Goal: Communication & Community: Answer question/provide support

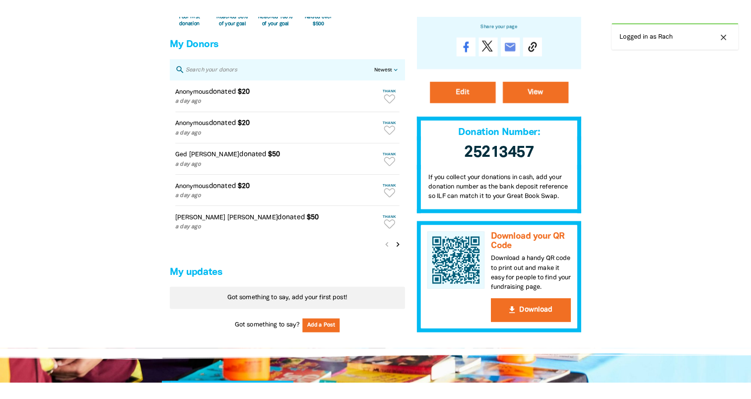
scroll to position [695, 0]
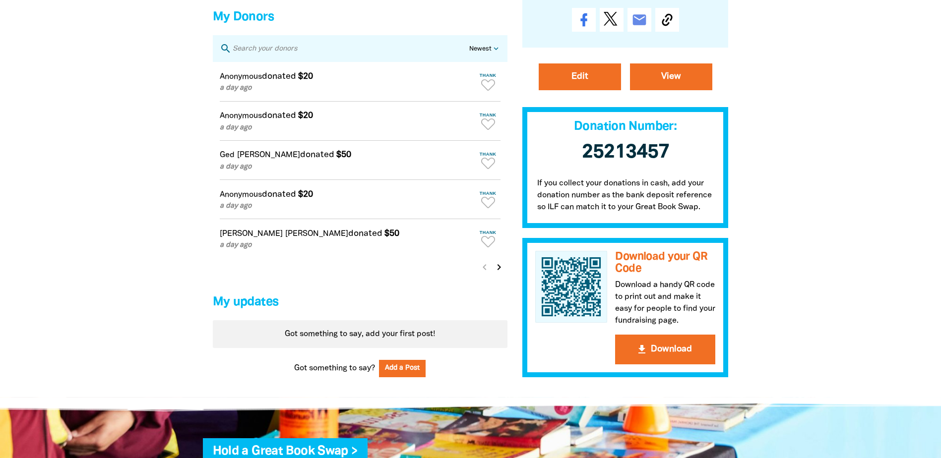
click at [498, 273] on icon "chevron_right" at bounding box center [499, 267] width 12 height 12
click at [500, 273] on icon "chevron_right" at bounding box center [499, 267] width 12 height 12
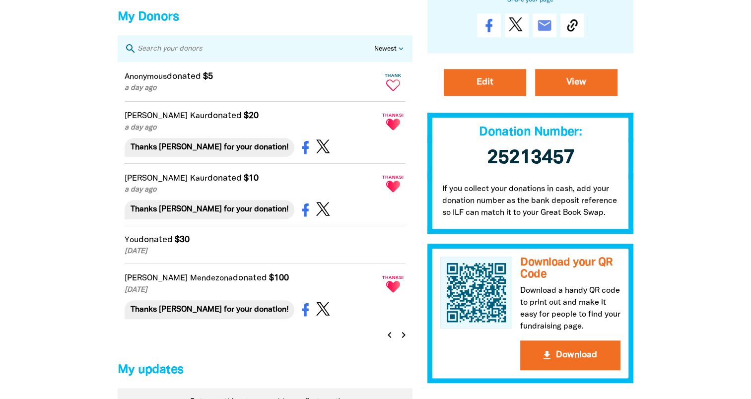
click at [392, 91] on icon "Paginated content" at bounding box center [393, 84] width 14 height 11
type textarea "Thanks for your donation!"
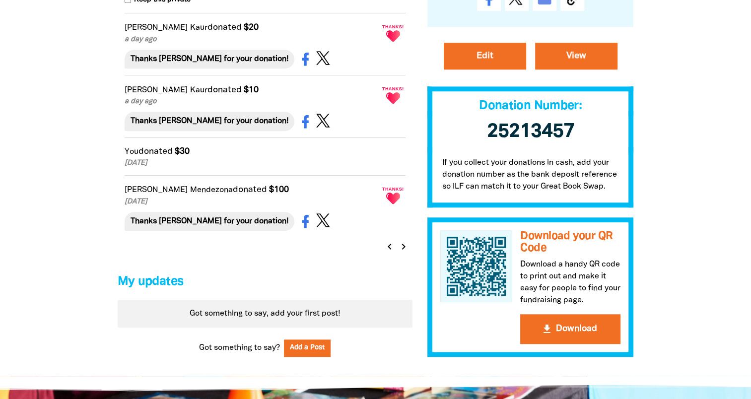
scroll to position [843, 0]
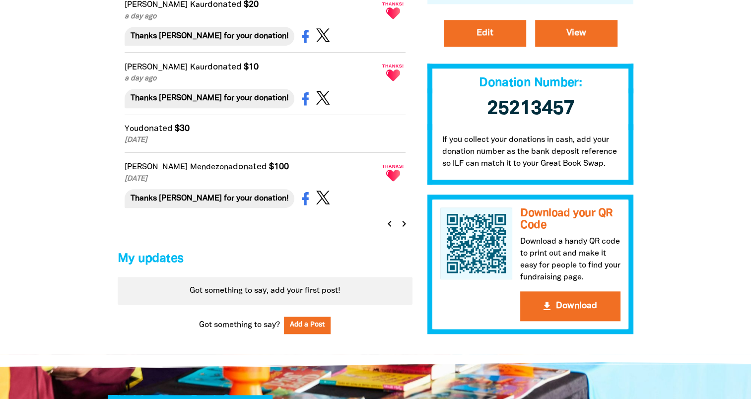
click at [403, 230] on icon "chevron_right" at bounding box center [404, 224] width 12 height 12
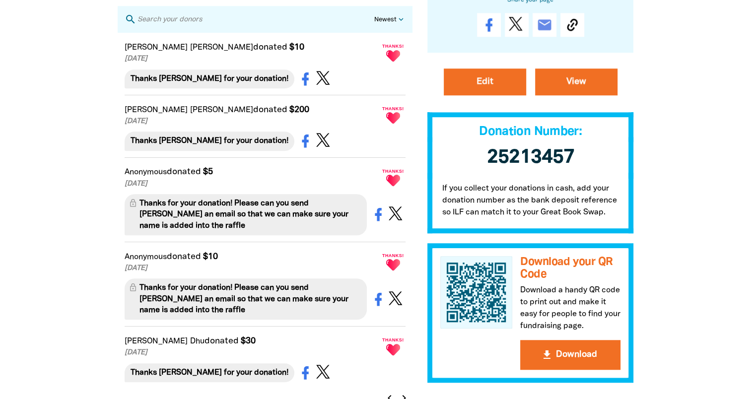
scroll to position [754, 0]
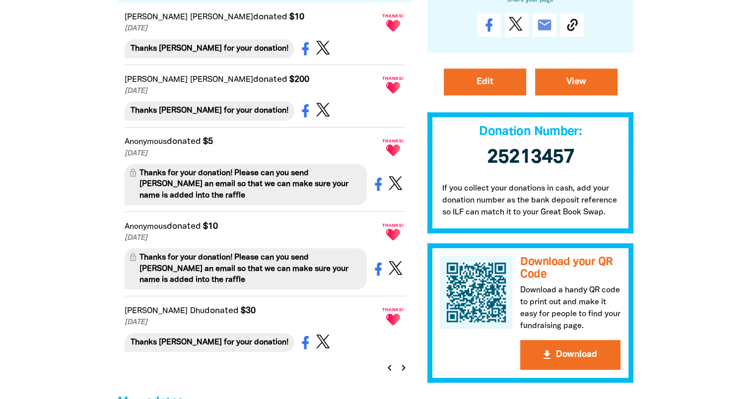
drag, startPoint x: 235, startPoint y: 181, endPoint x: 248, endPoint y: 202, distance: 25.2
click at [248, 202] on div "Thanks for your donation! Please can you send [PERSON_NAME] an email so that we…" at bounding box center [246, 184] width 243 height 41
copy div "Please can you send [PERSON_NAME] an email so that we can make sure your name i…"
click at [386, 374] on icon "chevron_left" at bounding box center [389, 368] width 12 height 12
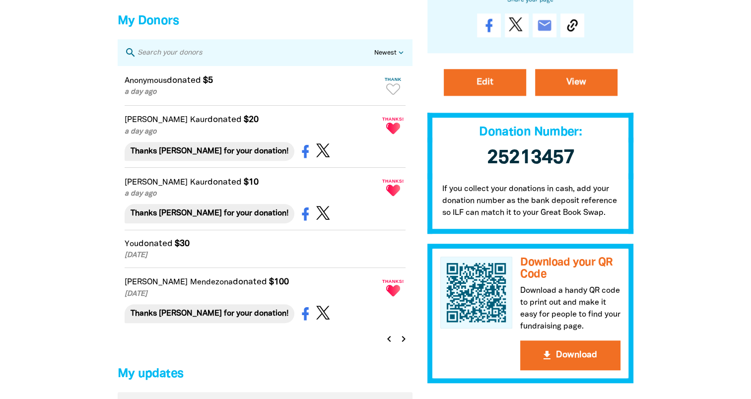
scroll to position [655, 0]
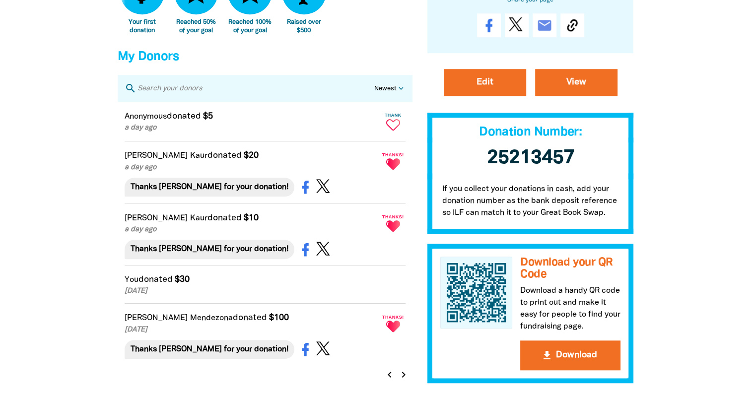
click at [390, 130] on icon "Paginated content" at bounding box center [393, 124] width 14 height 11
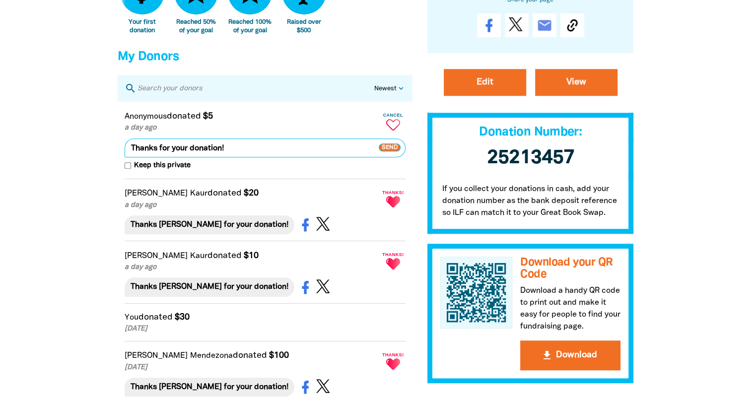
click at [263, 157] on textarea "Thanks for your donation!" at bounding box center [265, 147] width 281 height 19
paste textarea "Please can you send [PERSON_NAME] an email so that we can make sure your name i…"
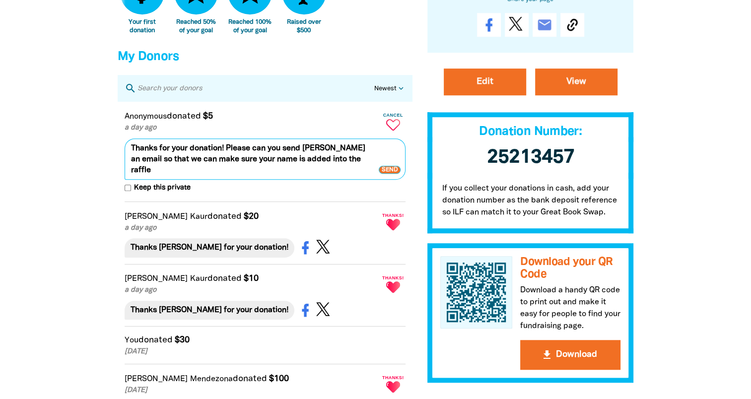
type textarea "Thanks for your donation! Please can you send [PERSON_NAME] an email so that we…"
click at [127, 191] on input "Keep this private" at bounding box center [128, 188] width 6 height 6
checkbox input "true"
click at [391, 174] on span "Send" at bounding box center [390, 170] width 22 height 8
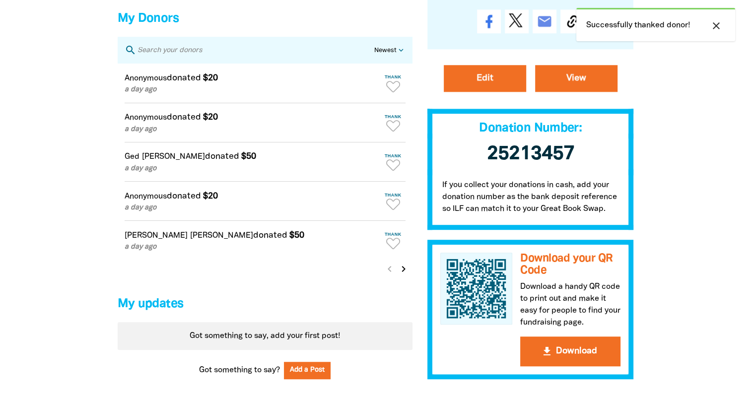
scroll to position [754, 0]
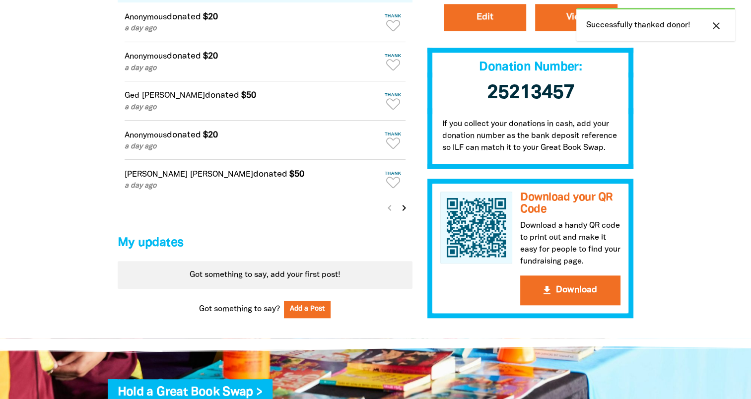
click at [403, 214] on icon "chevron_right" at bounding box center [404, 208] width 12 height 12
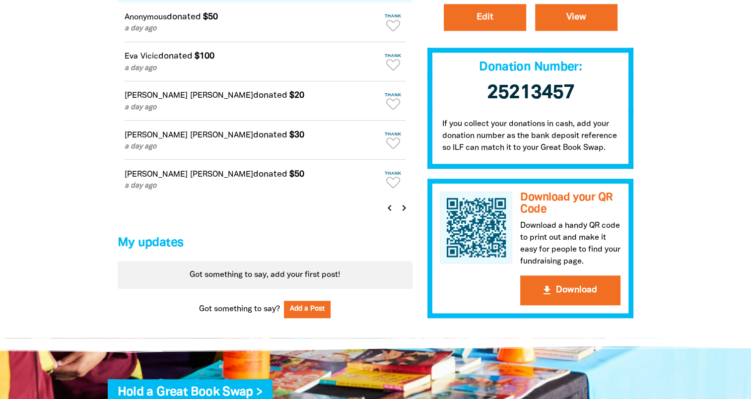
click at [403, 214] on icon "chevron_right" at bounding box center [404, 208] width 12 height 12
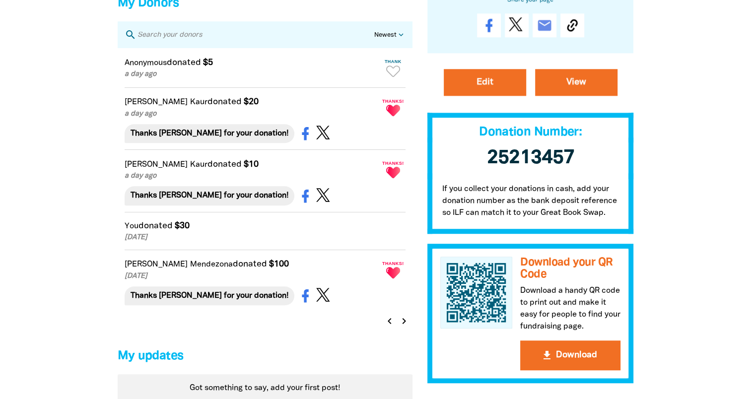
scroll to position [655, 0]
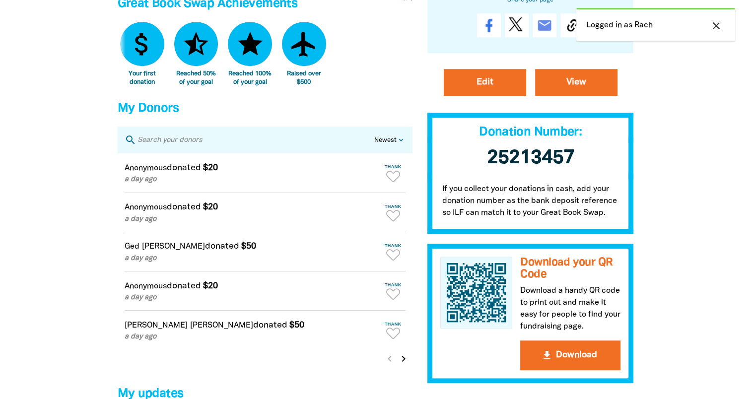
scroll to position [695, 0]
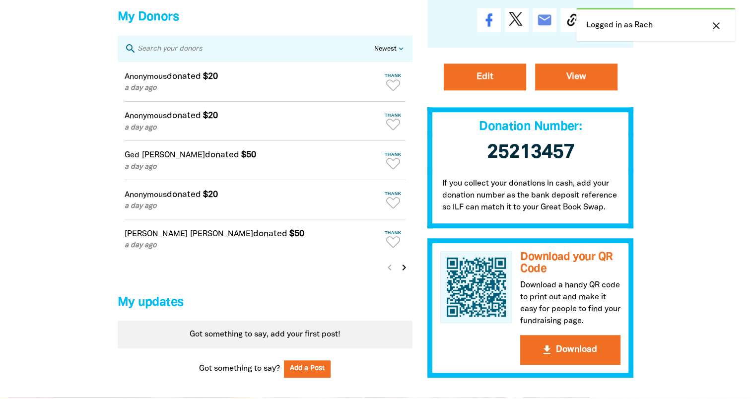
click at [405, 273] on icon "chevron_right" at bounding box center [404, 267] width 12 height 12
click at [402, 273] on icon "chevron_right" at bounding box center [404, 267] width 12 height 12
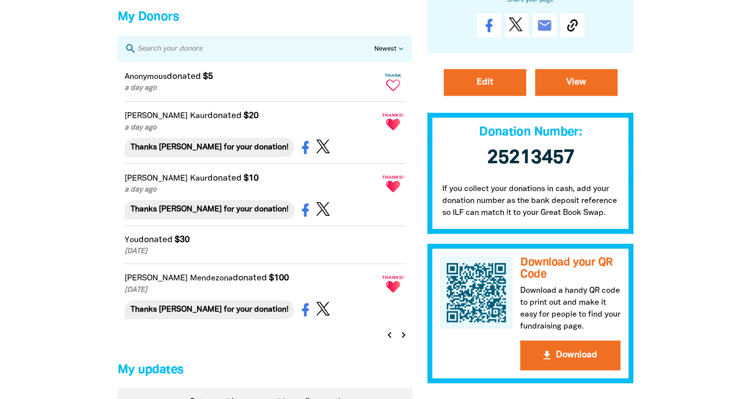
click at [392, 91] on icon "Paginated content" at bounding box center [393, 84] width 14 height 11
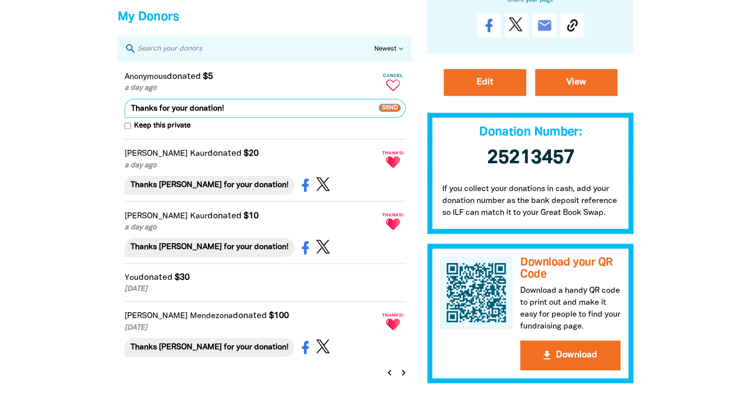
paste textarea "Please can you send [PERSON_NAME] an email so that we can make sure your name i…"
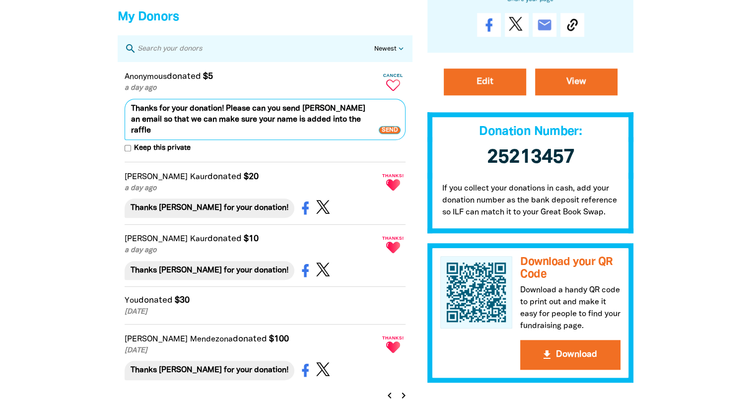
type textarea "Thanks for your donation! Please can you send [PERSON_NAME] an email so that we…"
click at [129, 151] on input "Keep this private" at bounding box center [128, 148] width 6 height 6
checkbox input "true"
click at [388, 134] on span "Send" at bounding box center [390, 130] width 22 height 8
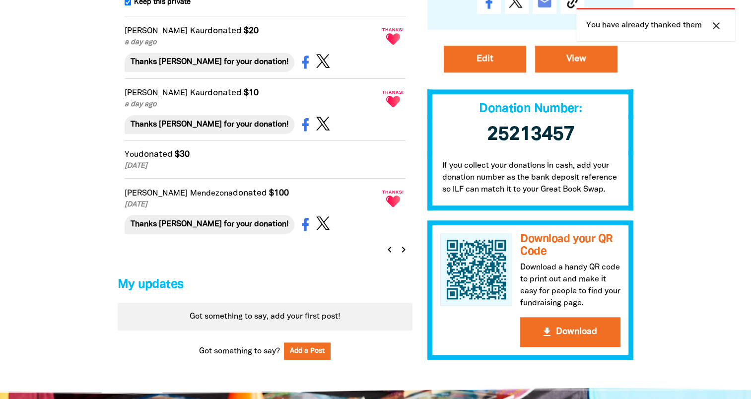
scroll to position [843, 0]
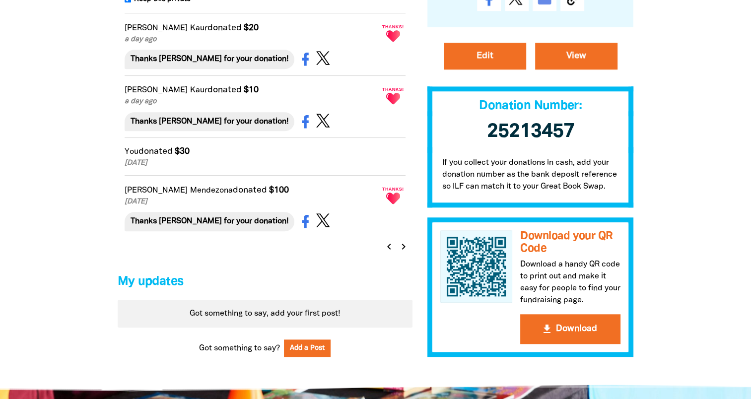
click at [389, 253] on icon "chevron_left" at bounding box center [389, 247] width 12 height 12
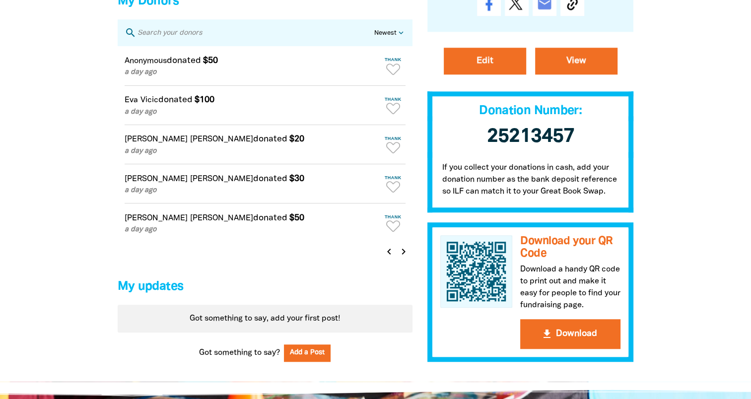
scroll to position [674, 0]
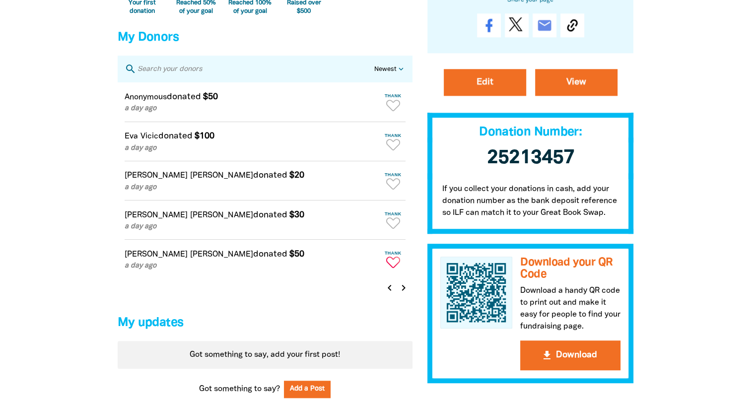
click at [389, 268] on icon "Paginated content" at bounding box center [393, 261] width 14 height 11
type textarea "Thanks [PERSON_NAME] for your donation!"
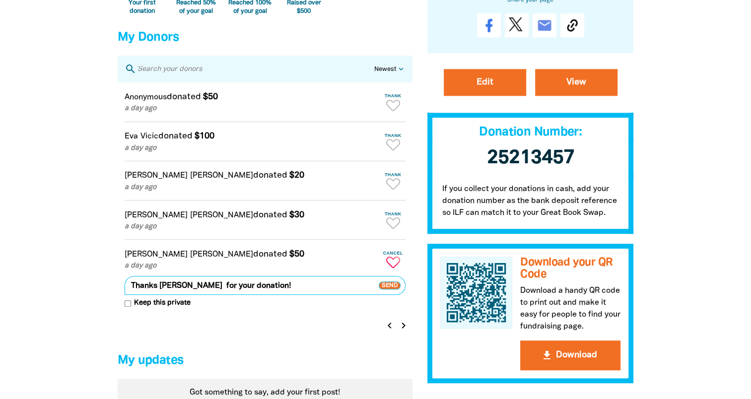
click at [389, 289] on span "Send" at bounding box center [390, 285] width 22 height 8
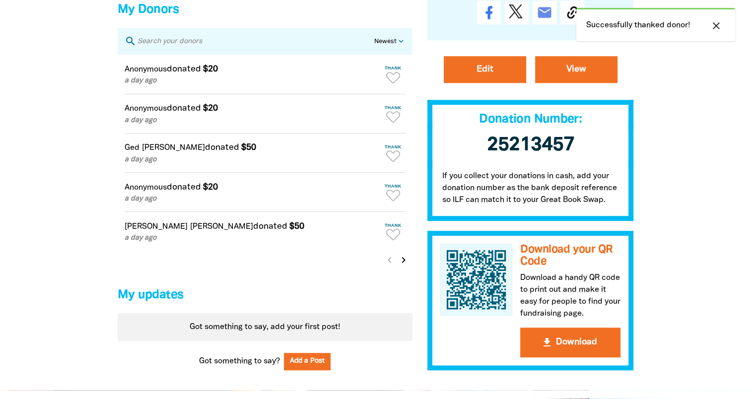
scroll to position [724, 0]
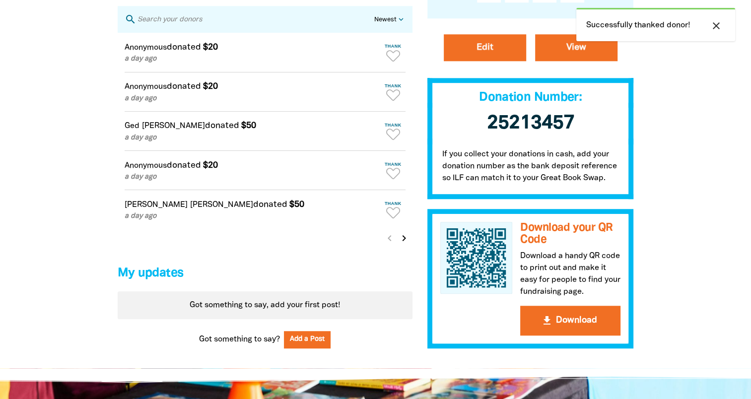
click at [402, 244] on icon "chevron_right" at bounding box center [404, 238] width 12 height 12
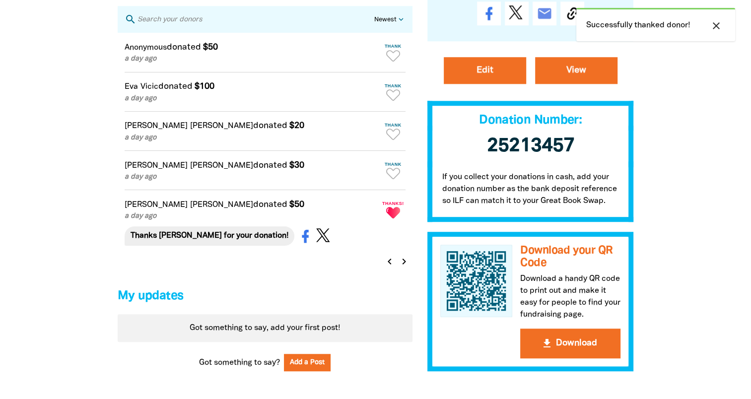
click at [404, 267] on icon "chevron_right" at bounding box center [404, 262] width 12 height 12
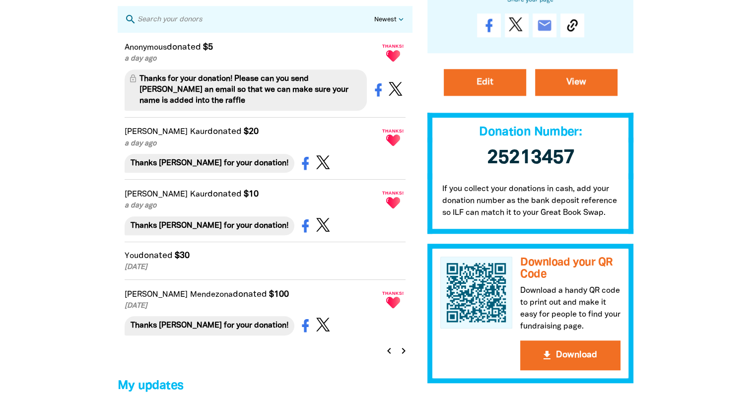
click at [386, 357] on icon "chevron_left" at bounding box center [389, 351] width 12 height 12
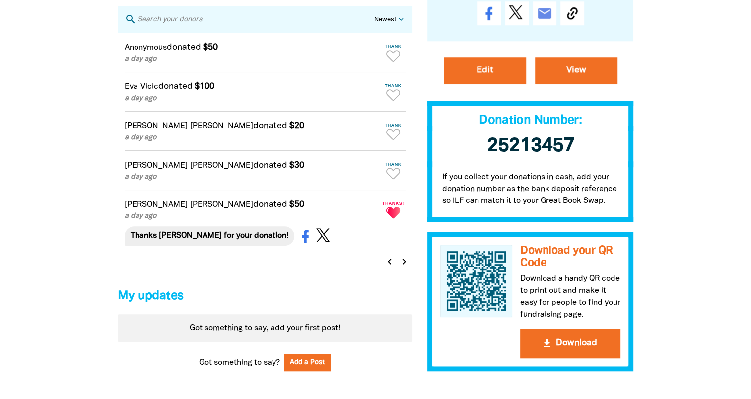
click at [402, 267] on icon "chevron_right" at bounding box center [404, 262] width 12 height 12
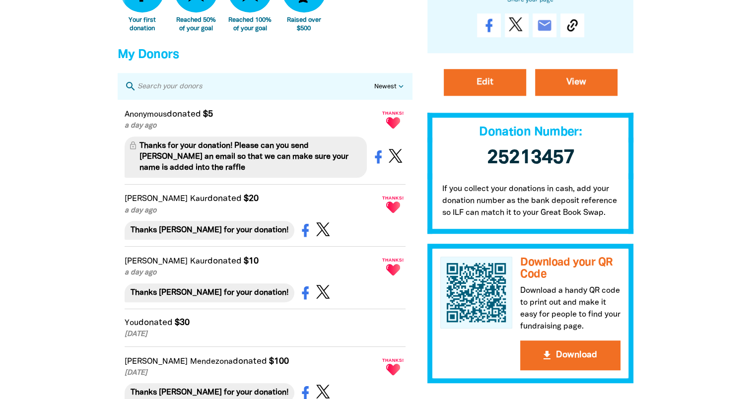
scroll to position [575, 0]
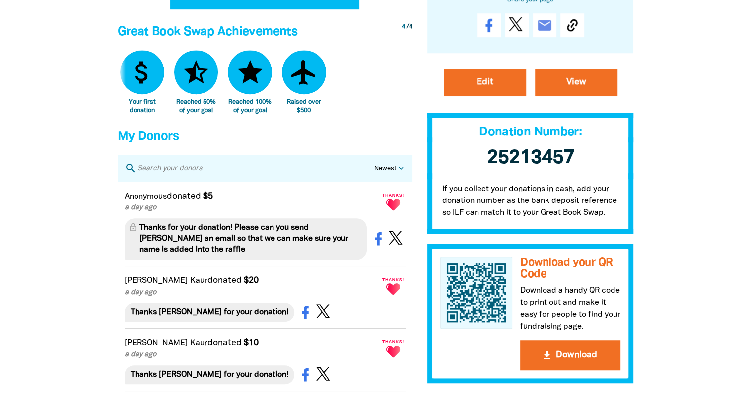
click at [387, 174] on select "Newest Oldest Highest Lowest" at bounding box center [390, 168] width 32 height 9
click at [374, 173] on select "Newest Oldest Highest Lowest" at bounding box center [390, 168] width 32 height 9
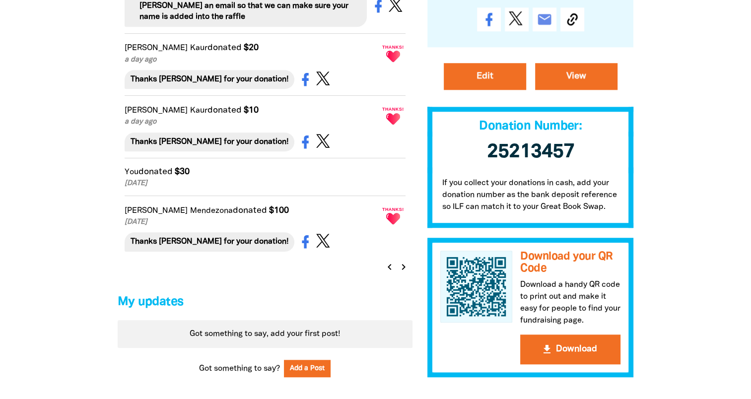
scroll to position [823, 0]
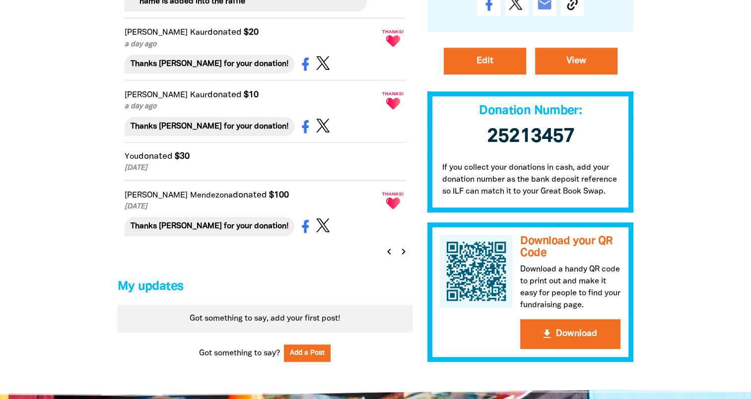
click at [389, 257] on icon "chevron_left" at bounding box center [389, 252] width 12 height 12
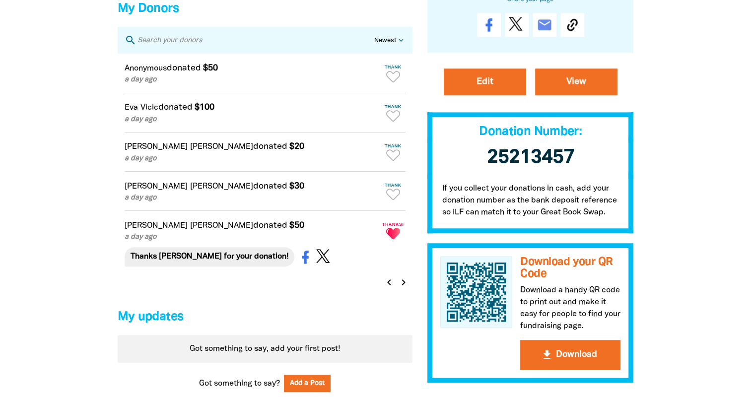
scroll to position [686, 0]
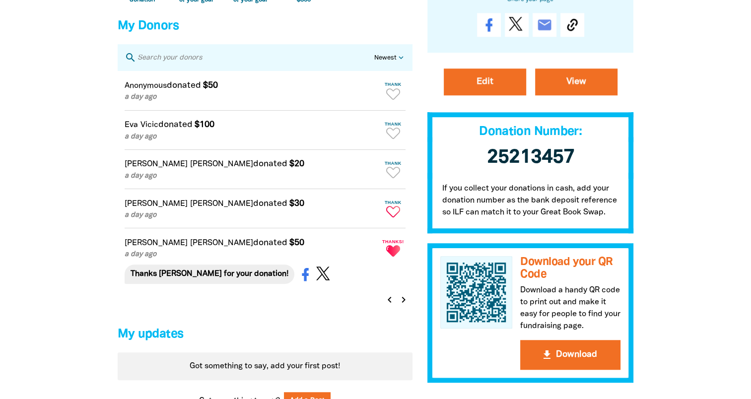
click at [395, 217] on icon "Paginated content" at bounding box center [393, 211] width 14 height 11
type textarea "Thanks [PERSON_NAME] for your donation!"
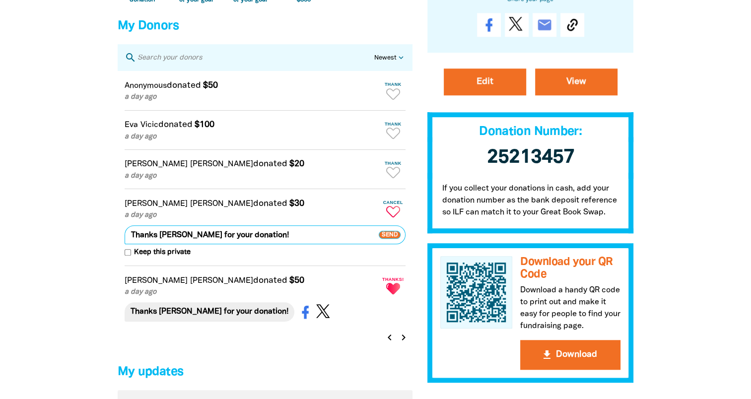
click at [386, 239] on span "Send" at bounding box center [390, 235] width 22 height 8
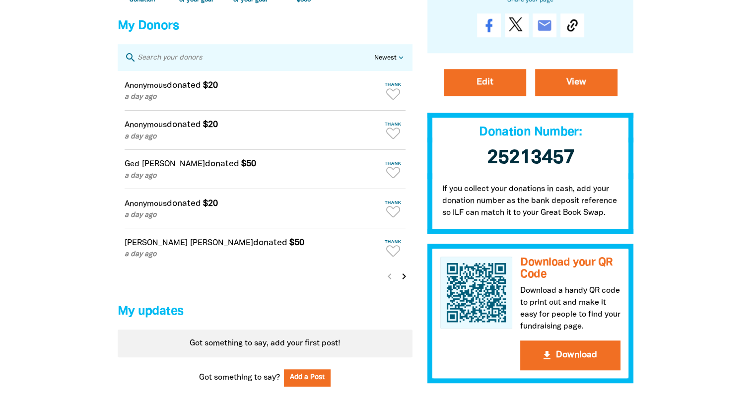
click at [402, 282] on icon "chevron_right" at bounding box center [404, 276] width 12 height 12
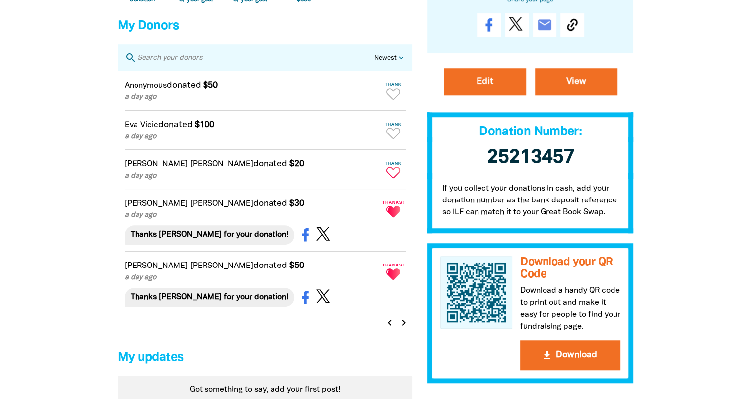
click at [395, 177] on icon "Paginated content" at bounding box center [393, 172] width 14 height 11
type textarea "Thanks [PERSON_NAME] for your donation!"
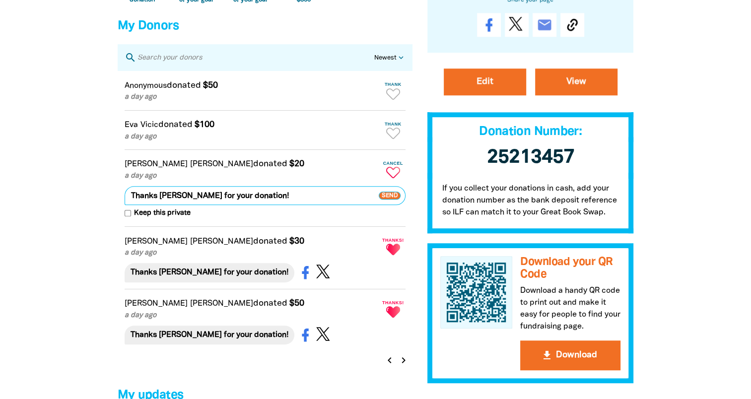
click at [392, 199] on span "Send" at bounding box center [390, 196] width 22 height 8
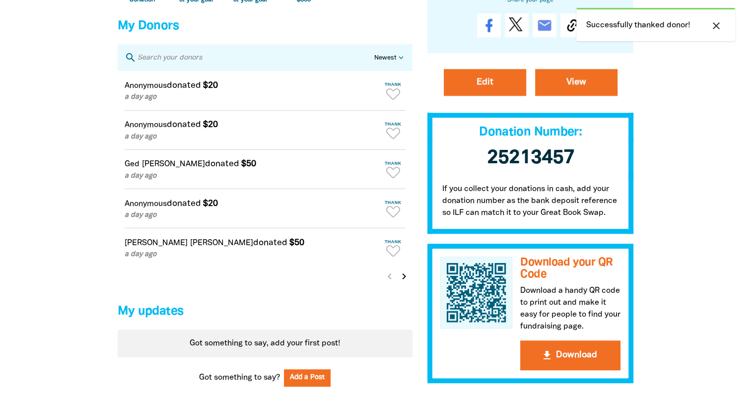
click at [402, 282] on icon "chevron_right" at bounding box center [404, 276] width 12 height 12
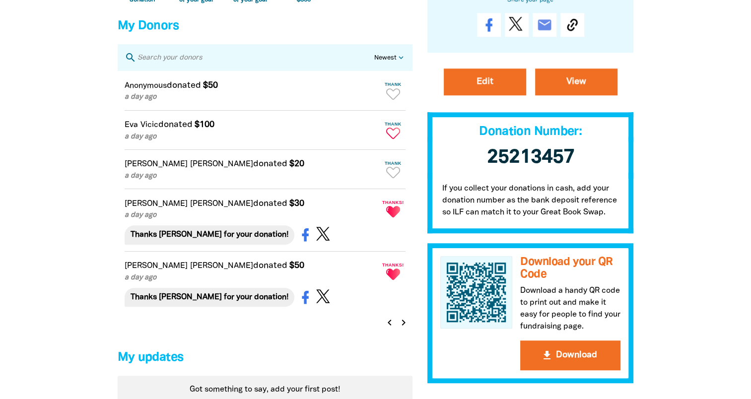
click at [395, 139] on icon "Paginated content" at bounding box center [393, 133] width 14 height 11
type textarea "Thanks [PERSON_NAME] for your donation!"
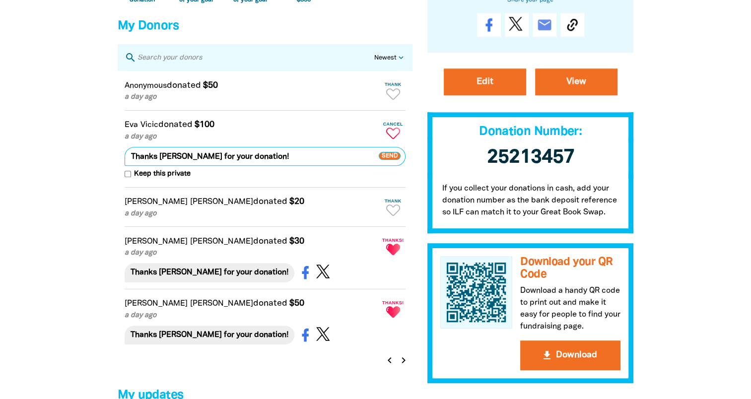
click at [390, 160] on span "Send" at bounding box center [390, 156] width 22 height 8
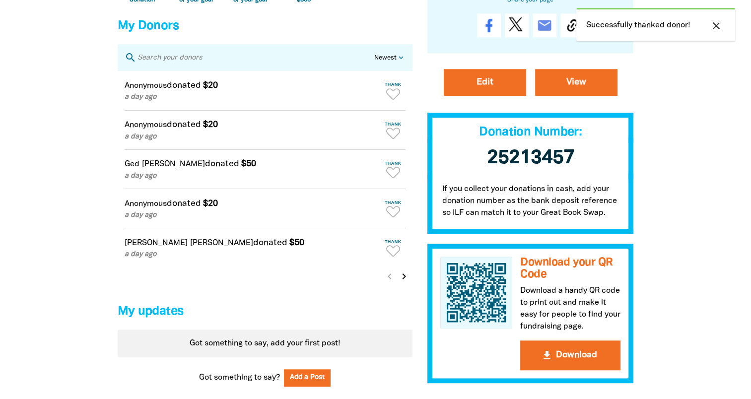
click at [403, 282] on icon "chevron_right" at bounding box center [404, 276] width 12 height 12
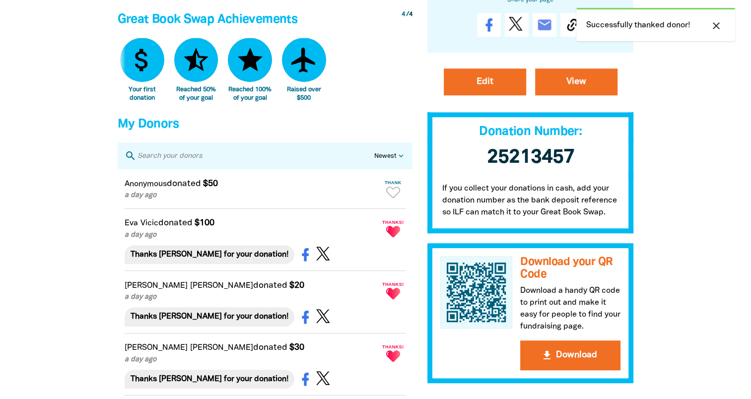
scroll to position [586, 0]
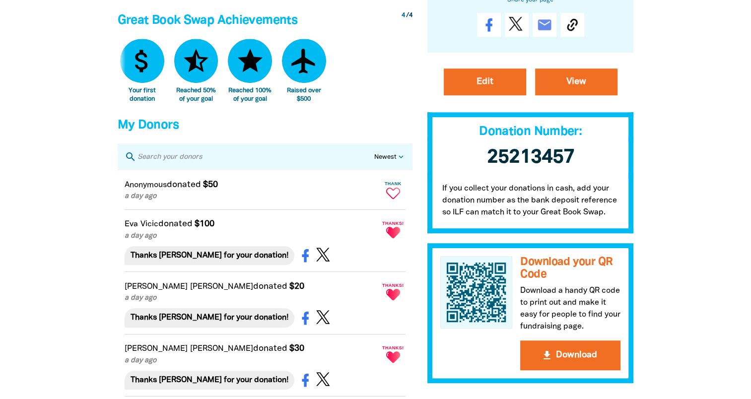
click at [391, 199] on icon "Paginated content" at bounding box center [393, 193] width 14 height 11
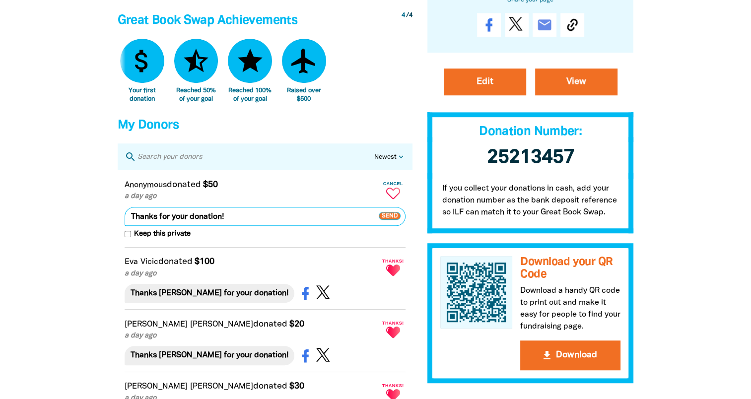
click at [242, 222] on textarea "Thanks for your donation!" at bounding box center [265, 216] width 281 height 19
paste textarea "Please can you send [PERSON_NAME] an email so that we can make sure your name i…"
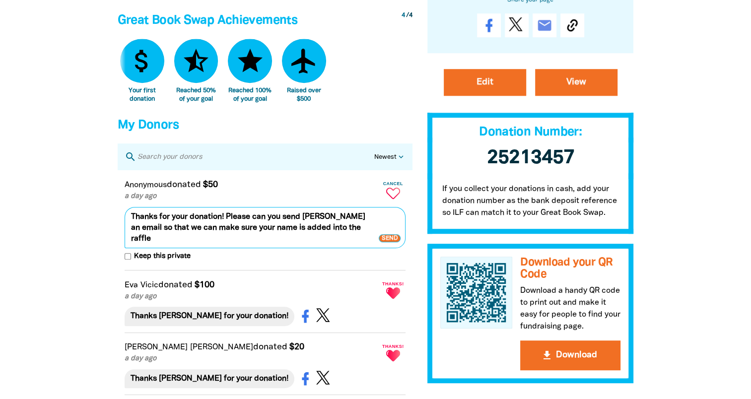
type textarea "Thanks for your donation! Please can you send [PERSON_NAME] an email so that we…"
click at [140, 262] on span "Keep this private" at bounding box center [161, 256] width 60 height 11
click at [131, 259] on input "Keep this private" at bounding box center [128, 256] width 6 height 6
checkbox input "true"
click at [388, 242] on span "Send" at bounding box center [390, 238] width 22 height 8
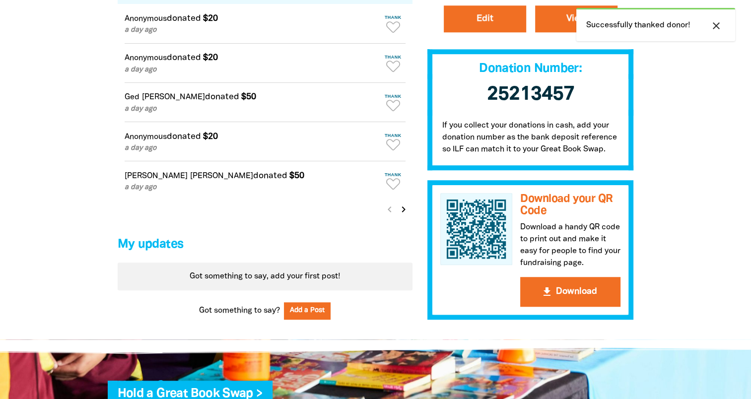
scroll to position [735, 0]
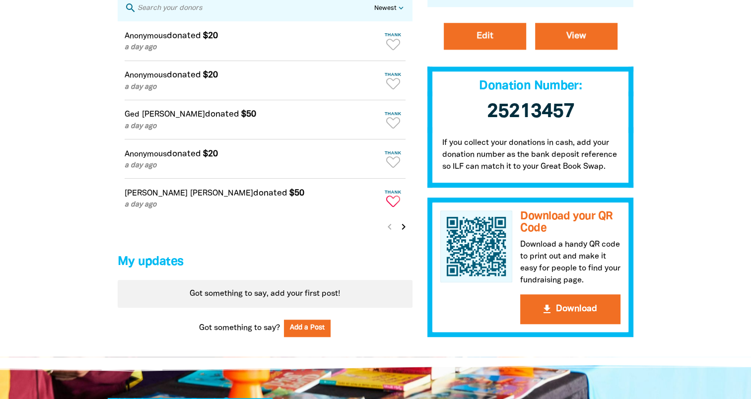
click at [393, 207] on icon "Paginated content" at bounding box center [393, 200] width 14 height 11
type textarea "Thanks [PERSON_NAME] for your donation!"
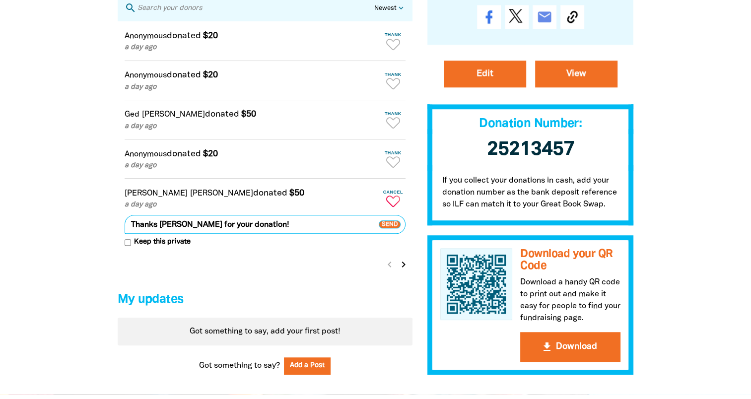
click at [388, 228] on span "Send" at bounding box center [390, 224] width 22 height 8
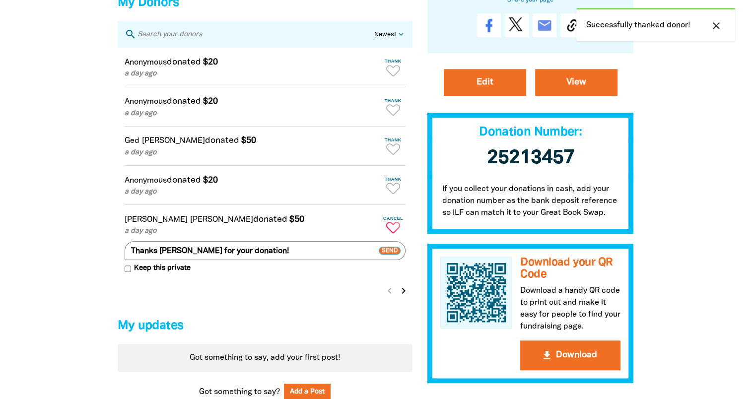
scroll to position [686, 0]
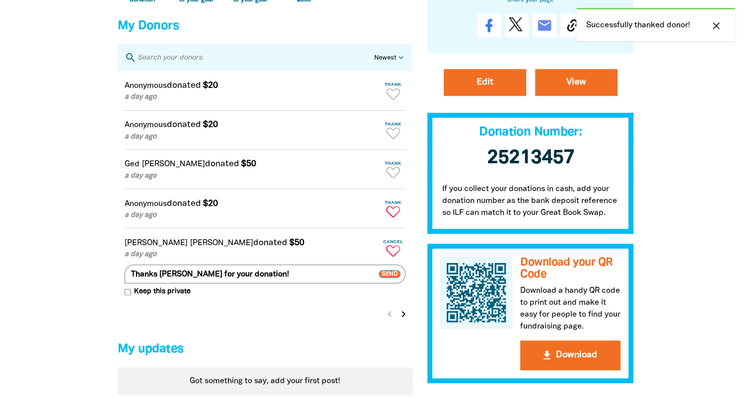
click at [391, 214] on icon "Paginated content" at bounding box center [393, 211] width 14 height 11
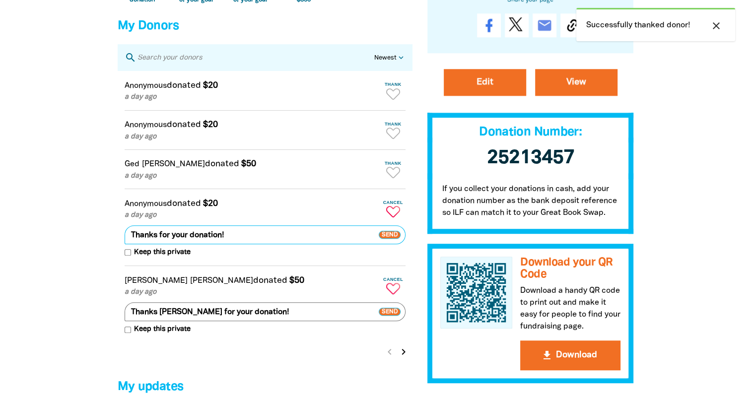
paste textarea "Please can you send [PERSON_NAME] an email so that we can make sure your name i…"
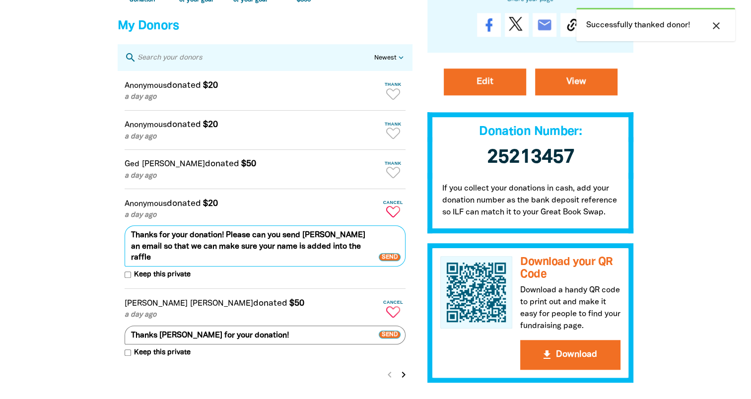
type textarea "Thanks for your donation! Please can you send [PERSON_NAME] an email so that we…"
click at [129, 278] on input "Keep this private" at bounding box center [128, 274] width 6 height 6
checkbox input "true"
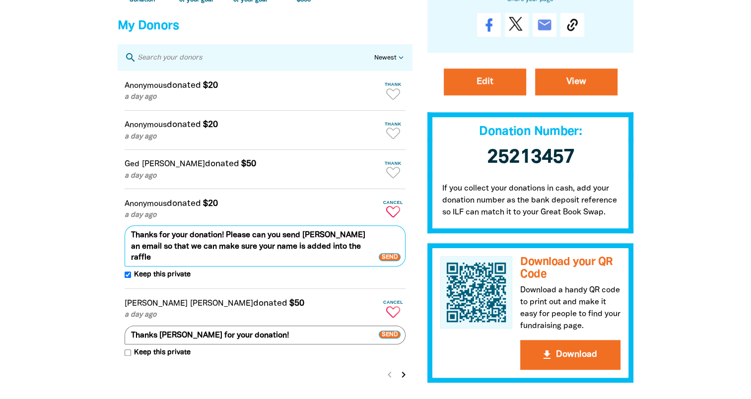
click at [393, 261] on span "Send" at bounding box center [390, 257] width 22 height 8
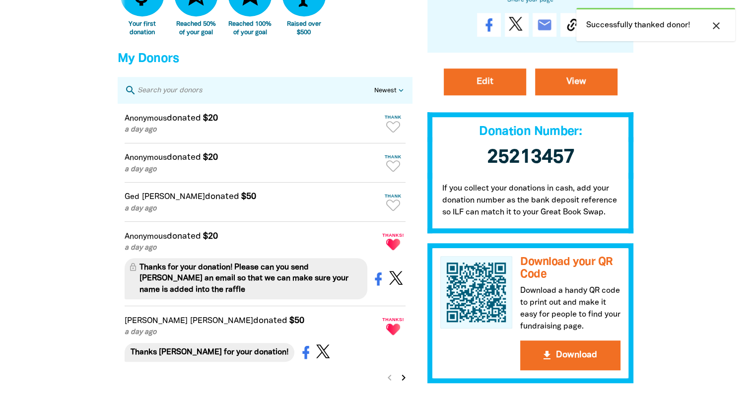
scroll to position [636, 0]
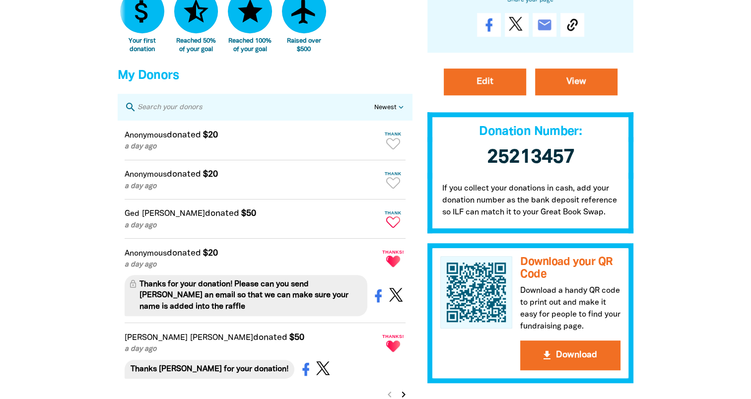
click at [391, 227] on icon "Paginated content" at bounding box center [393, 221] width 14 height 11
type textarea "Thanks Ged for your donation!"
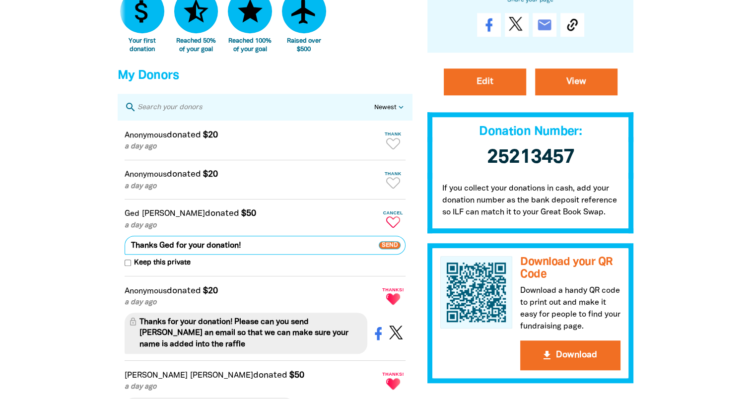
click at [388, 249] on span "Send" at bounding box center [390, 245] width 22 height 8
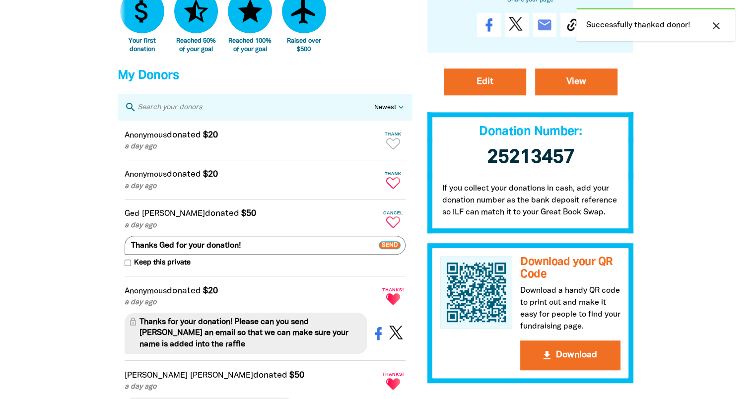
click at [392, 189] on icon "Paginated content" at bounding box center [393, 182] width 14 height 11
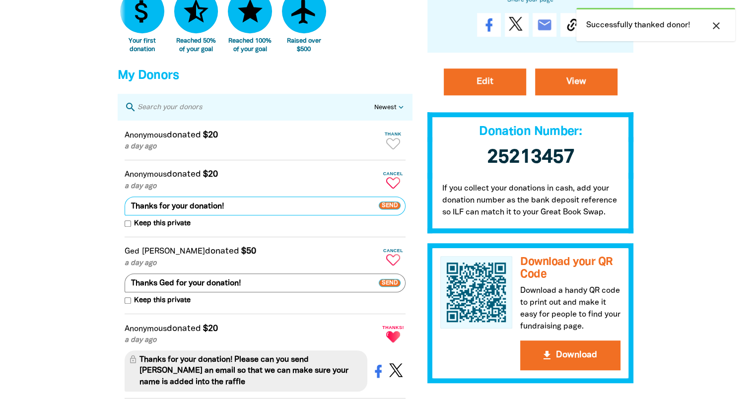
paste textarea "Please can you send [PERSON_NAME] an email so that we can make sure your name i…"
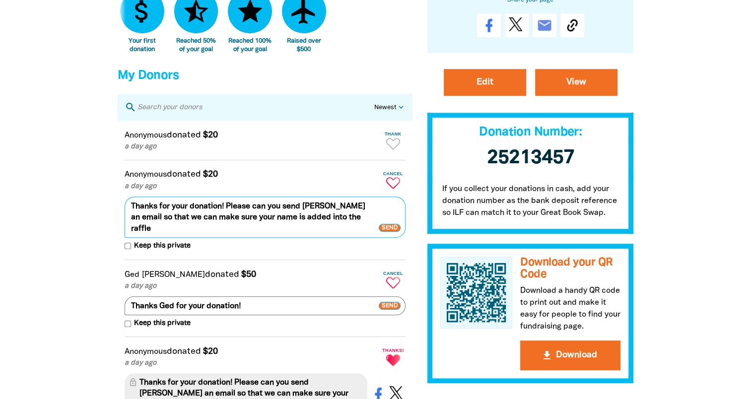
type textarea "Thanks for your donation! Please can you send [PERSON_NAME] an email so that we…"
click at [131, 252] on span "Keep this private" at bounding box center [161, 246] width 60 height 11
click at [131, 249] on input "Keep this private" at bounding box center [128, 246] width 6 height 6
checkbox input "true"
click at [391, 232] on span "Send" at bounding box center [390, 228] width 22 height 8
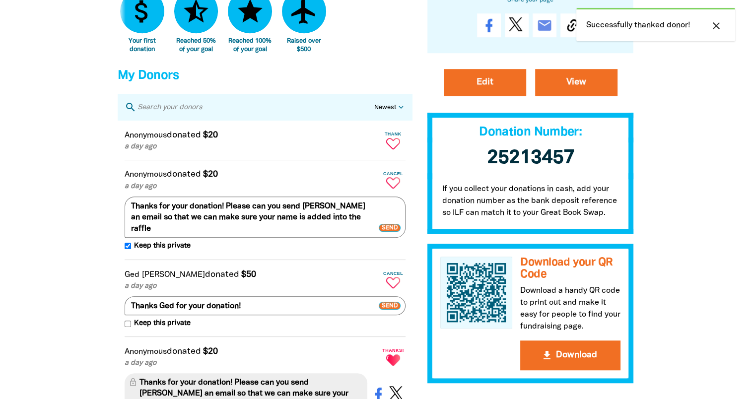
click at [390, 149] on icon "Paginated content" at bounding box center [393, 143] width 14 height 11
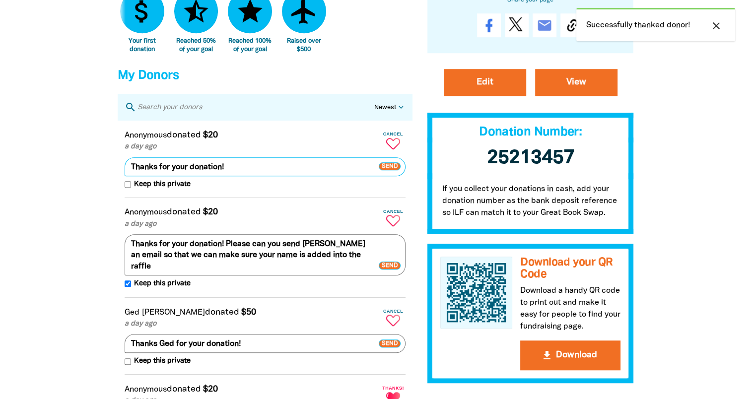
paste textarea "Please can you send [PERSON_NAME] an email so that we can make sure your name i…"
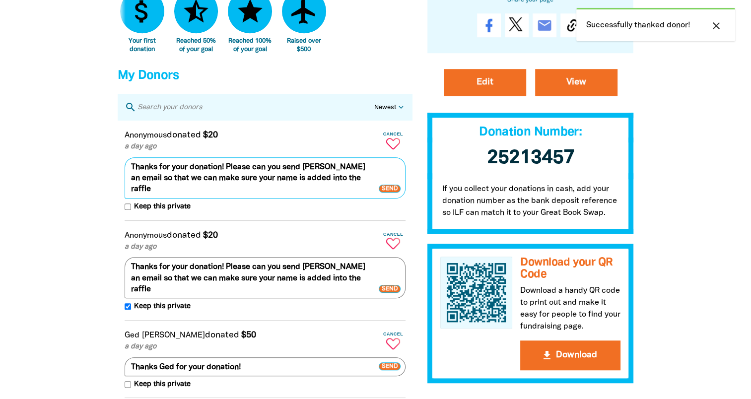
type textarea "Thanks for your donation! Please can you send [PERSON_NAME] an email so that we…"
click at [150, 212] on span "Keep this private" at bounding box center [161, 206] width 60 height 11
click at [131, 210] on input "Keep this private" at bounding box center [128, 206] width 6 height 6
checkbox input "true"
click at [390, 192] on span "Send" at bounding box center [390, 189] width 22 height 8
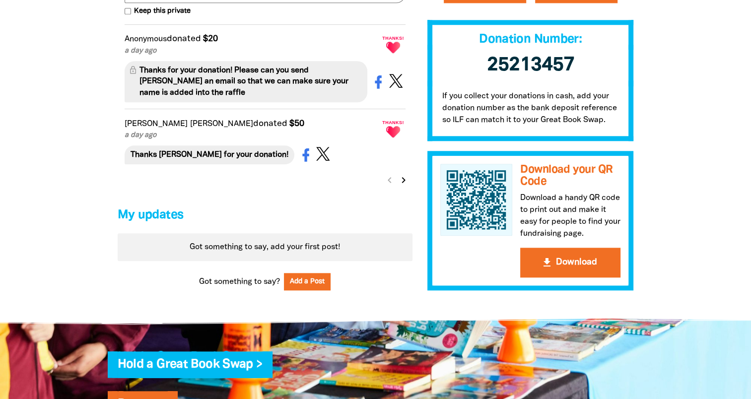
scroll to position [983, 0]
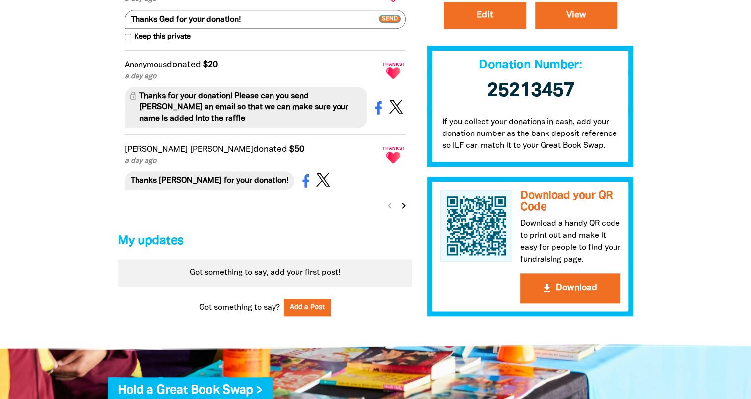
click at [404, 212] on icon "chevron_right" at bounding box center [404, 206] width 12 height 12
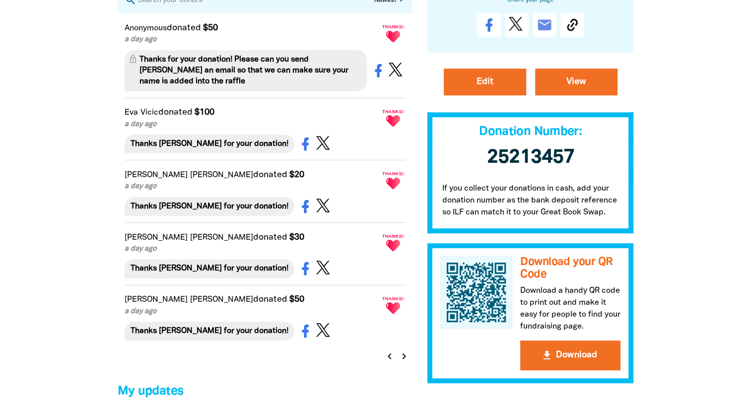
scroll to position [743, 0]
click at [403, 363] on icon "chevron_right" at bounding box center [404, 357] width 12 height 12
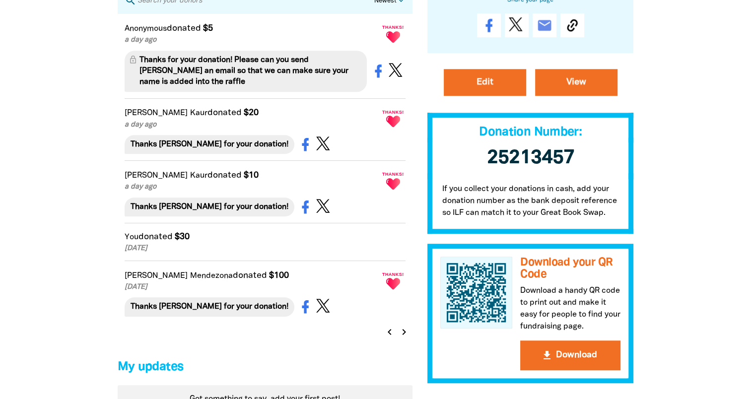
scroll to position [693, 0]
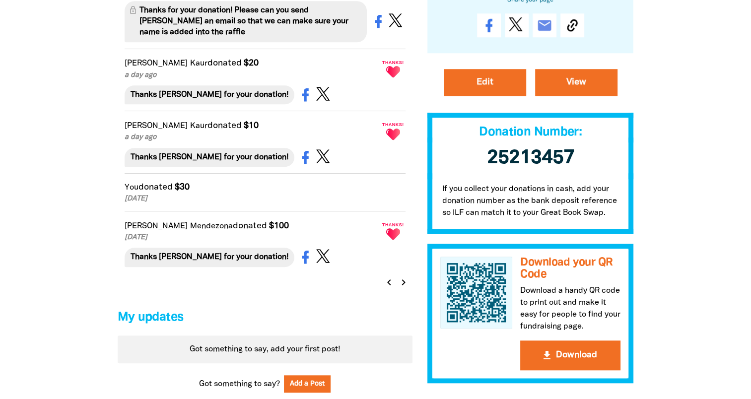
click at [389, 288] on icon "chevron_left" at bounding box center [389, 282] width 12 height 12
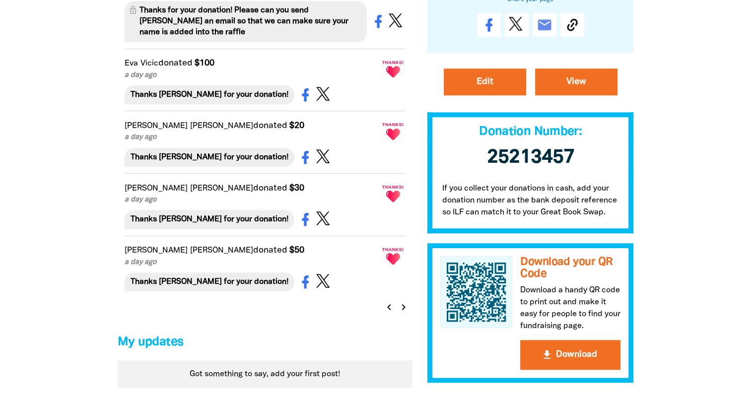
scroll to position [743, 0]
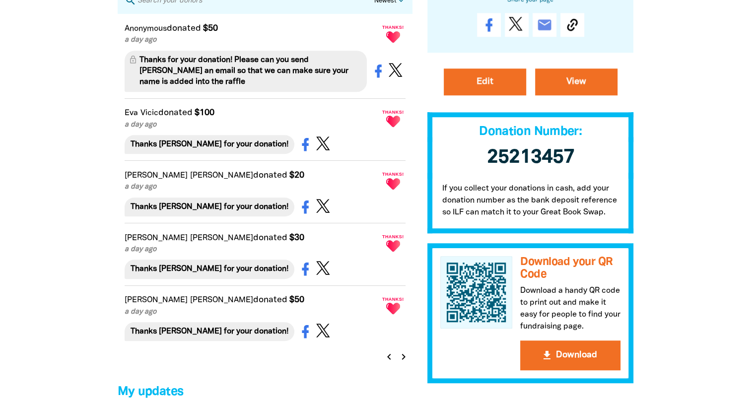
click at [388, 363] on icon "chevron_left" at bounding box center [389, 357] width 12 height 12
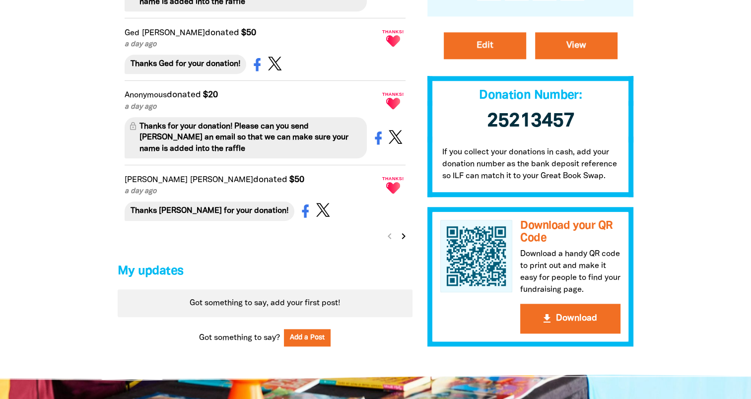
scroll to position [914, 0]
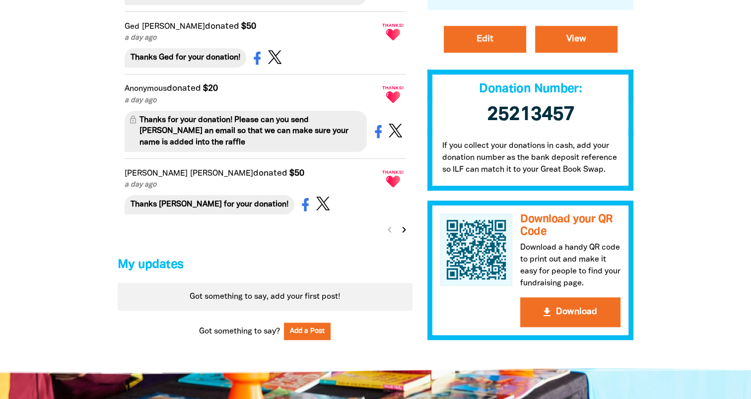
click at [404, 236] on icon "chevron_right" at bounding box center [404, 230] width 12 height 12
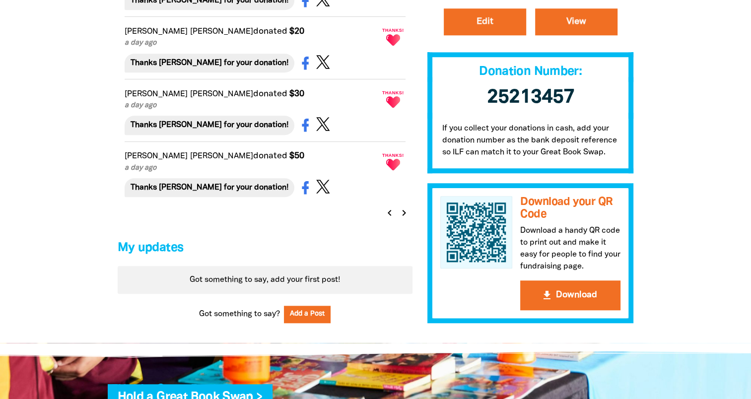
scroll to position [892, 0]
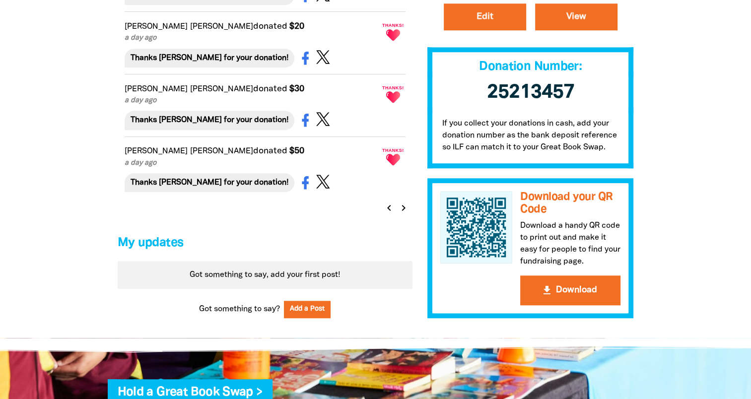
click at [389, 214] on icon "chevron_left" at bounding box center [389, 208] width 12 height 12
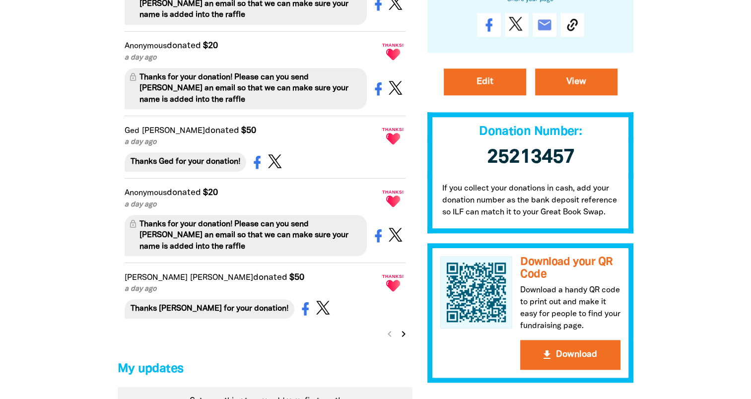
scroll to position [871, 0]
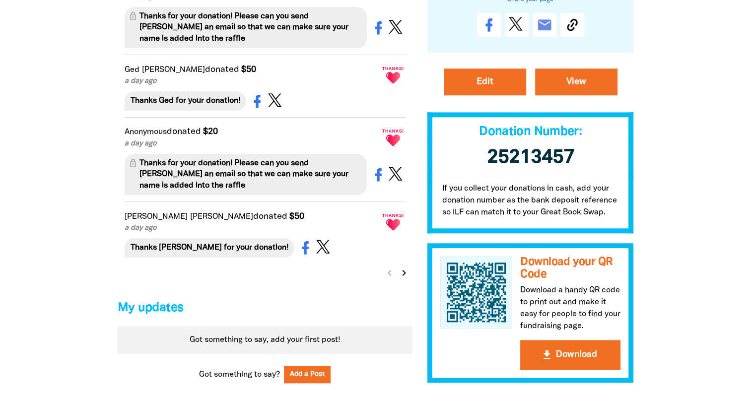
click at [403, 279] on icon "chevron_right" at bounding box center [404, 273] width 12 height 12
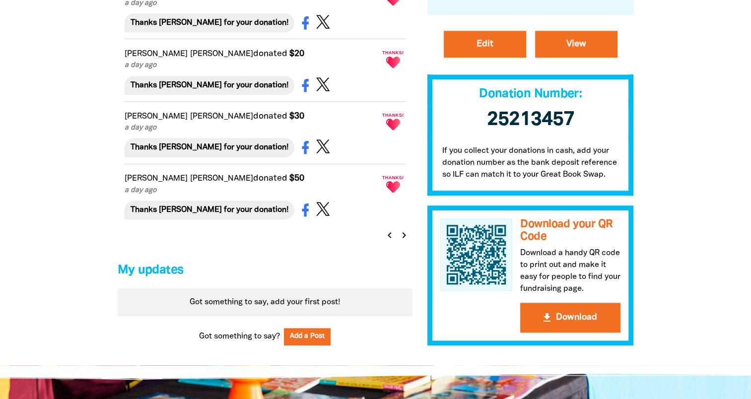
scroll to position [892, 0]
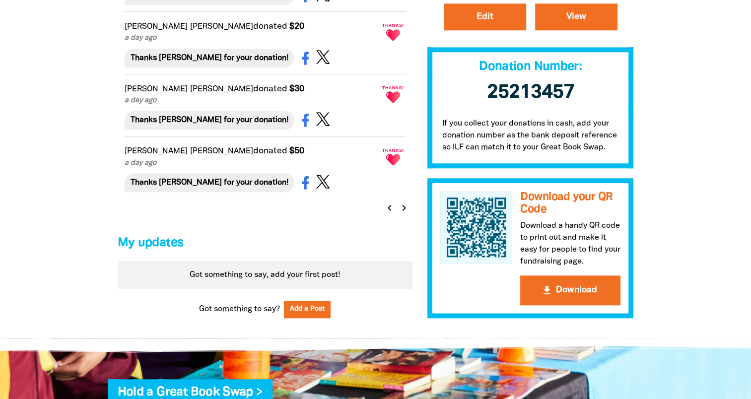
click at [404, 213] on icon "chevron_right" at bounding box center [404, 208] width 12 height 12
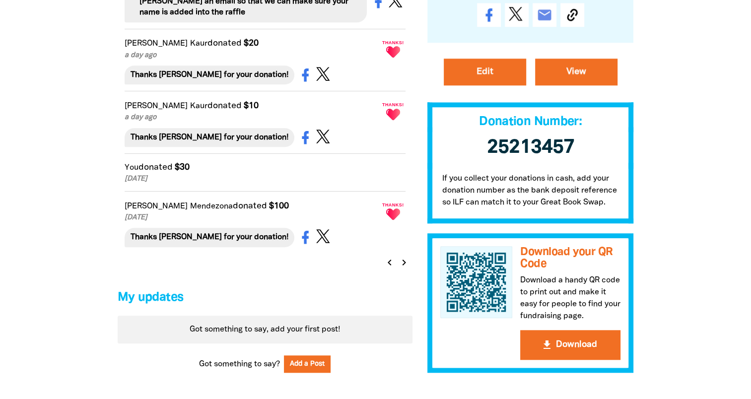
scroll to position [830, 0]
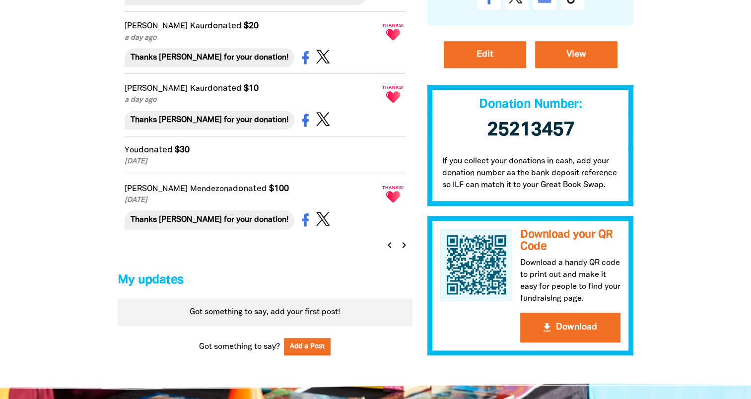
click at [402, 251] on icon "chevron_right" at bounding box center [404, 245] width 12 height 12
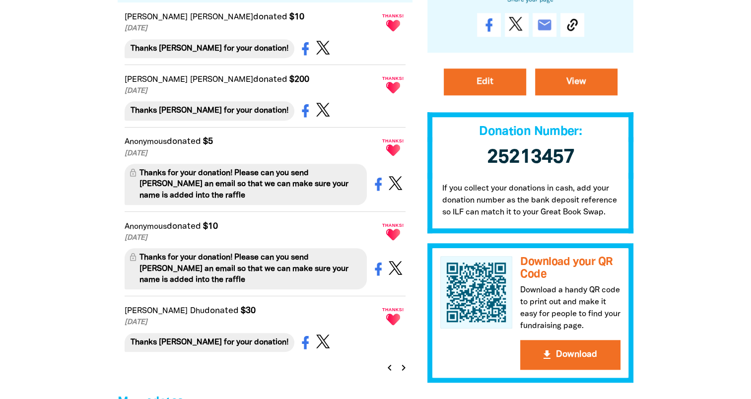
scroll to position [804, 0]
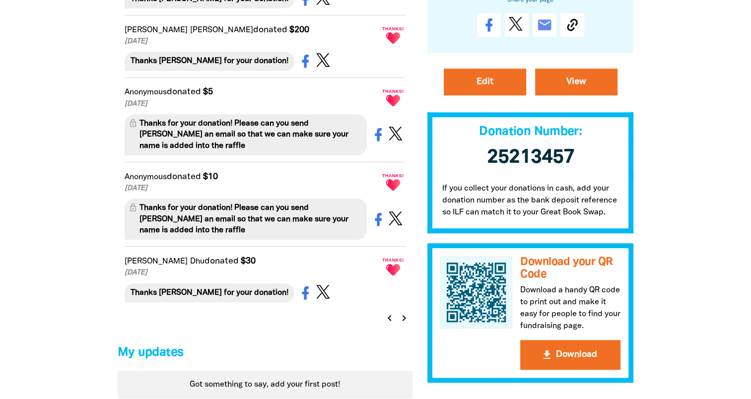
click at [403, 324] on icon "chevron_right" at bounding box center [404, 318] width 12 height 12
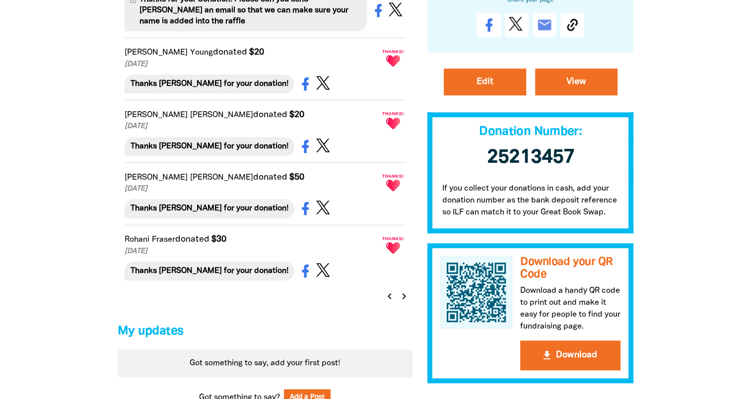
scroll to position [743, 0]
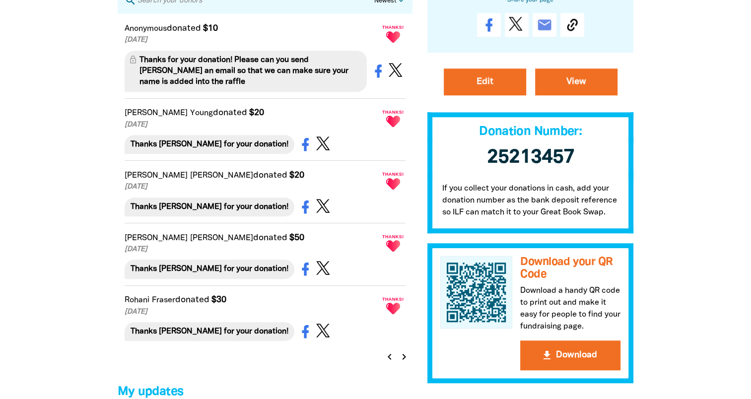
click at [402, 363] on icon "chevron_right" at bounding box center [404, 357] width 12 height 12
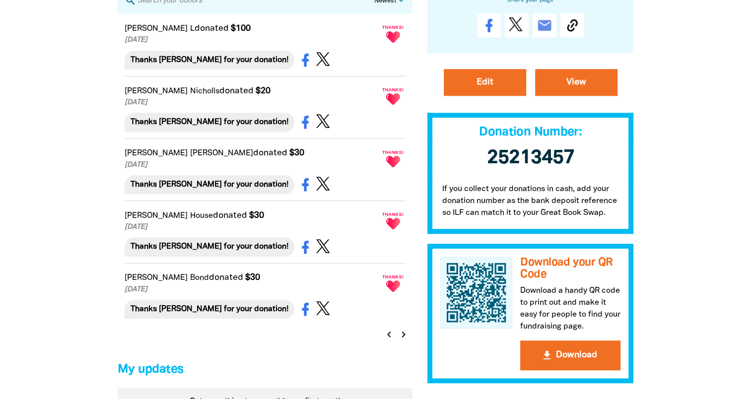
click at [388, 340] on icon "chevron_left" at bounding box center [389, 334] width 12 height 12
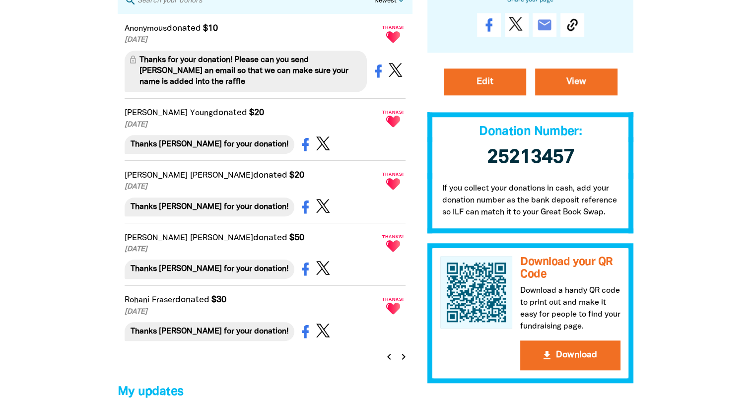
click at [387, 359] on icon "chevron_left" at bounding box center [389, 357] width 12 height 12
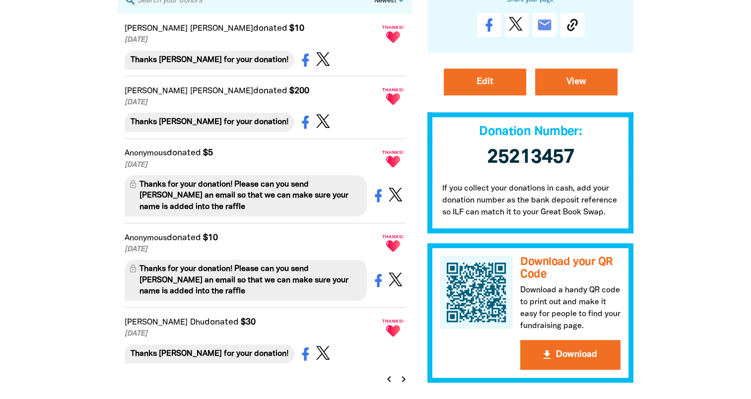
click at [389, 385] on icon "chevron_left" at bounding box center [389, 379] width 12 height 12
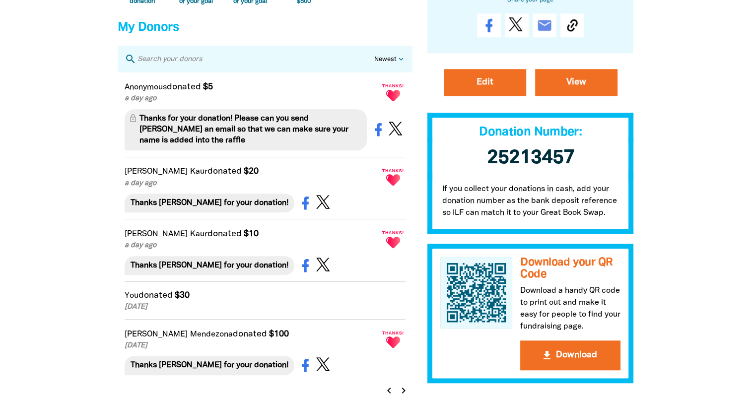
scroll to position [693, 0]
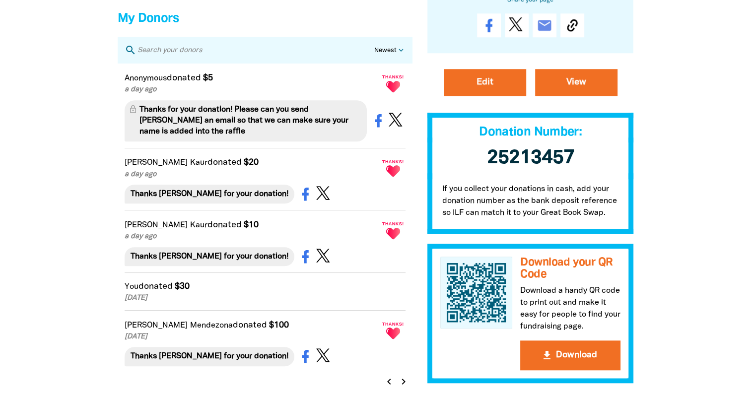
click at [389, 387] on icon "chevron_left" at bounding box center [389, 382] width 12 height 12
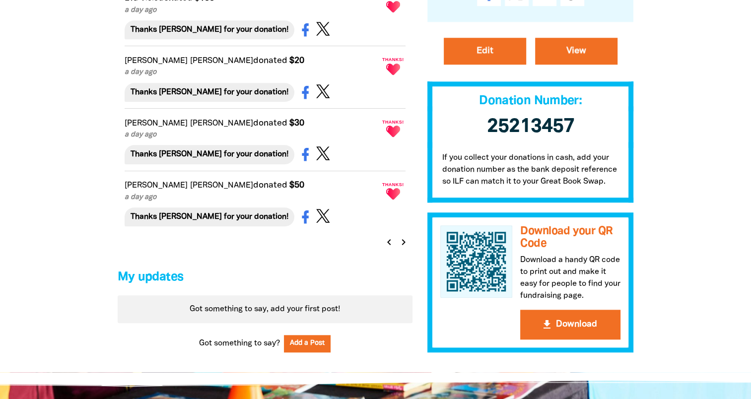
scroll to position [941, 0]
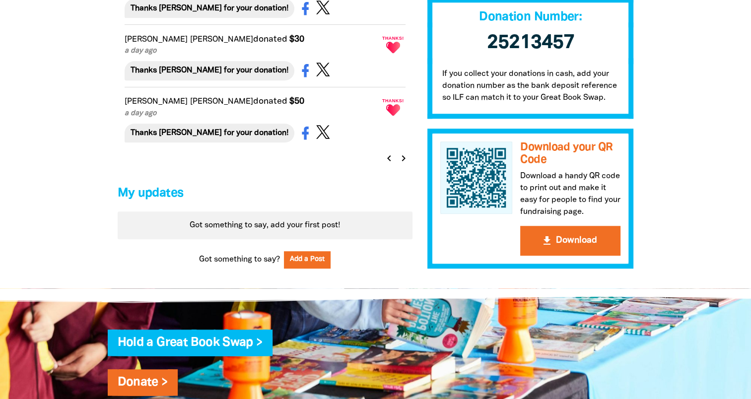
click at [388, 163] on icon "chevron_left" at bounding box center [389, 158] width 12 height 12
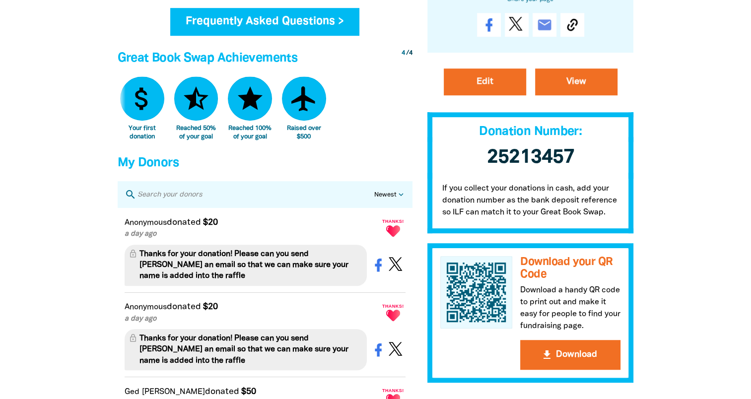
scroll to position [399, 0]
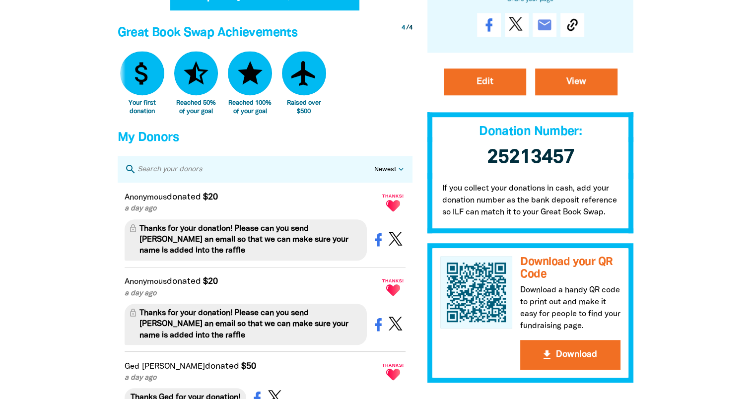
scroll to position [595, 0]
